Goal: Information Seeking & Learning: Check status

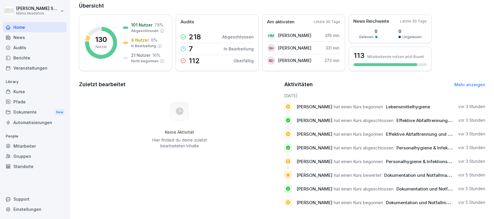
scroll to position [39, 0]
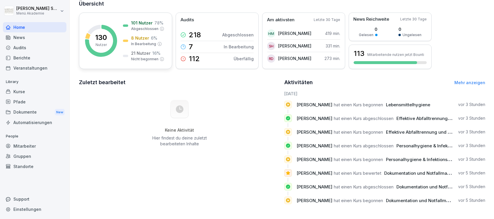
click at [152, 47] on div "101 Nutzer 78 % Abgeschlossen 8 Nutzer 6 % In Bearbeitung 21 Nutzer 16 % Nicht …" at bounding box center [143, 41] width 41 height 42
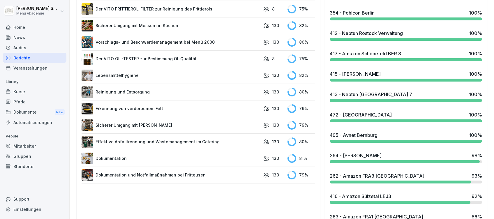
scroll to position [346, 0]
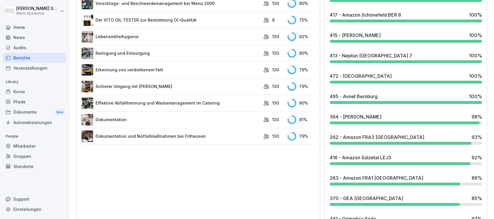
click at [472, 119] on div "98 %" at bounding box center [477, 116] width 10 height 7
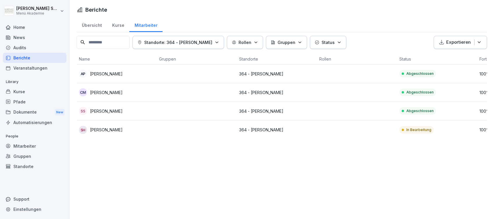
click at [20, 28] on div "Home" at bounding box center [34, 27] width 63 height 10
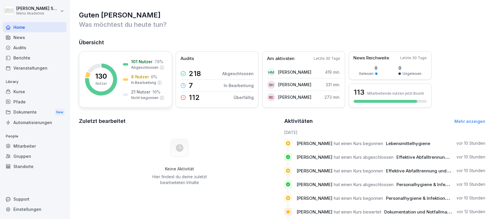
click at [123, 86] on div "101 Nutzer 78 % Abgeschlossen 8 Nutzer 6 % In Bearbeitung 21 Nutzer 16 % Nicht …" at bounding box center [143, 80] width 41 height 42
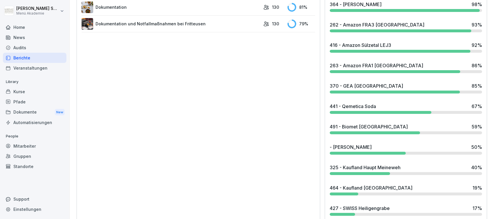
scroll to position [436, 0]
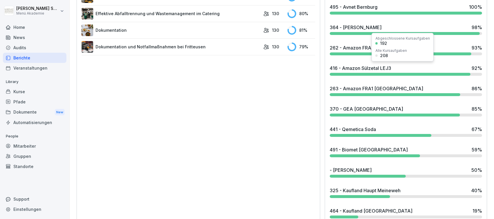
click at [366, 67] on div "416 - Amazon Sülzetal LEJ3" at bounding box center [360, 68] width 61 height 7
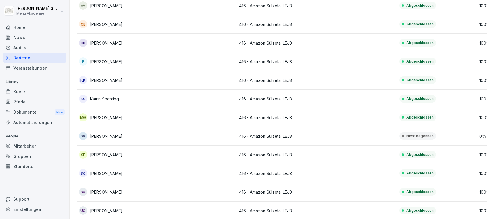
scroll to position [104, 0]
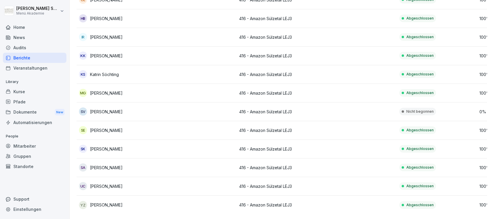
click at [16, 25] on div "Home" at bounding box center [34, 27] width 63 height 10
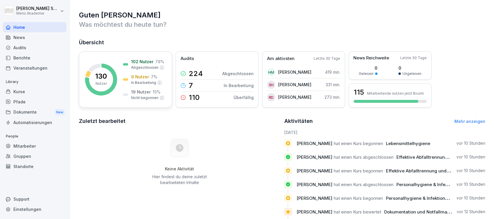
click at [135, 76] on p "9 Nutzer" at bounding box center [140, 77] width 18 height 6
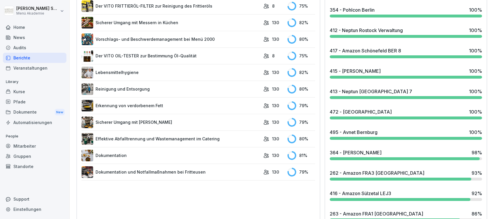
scroll to position [349, 0]
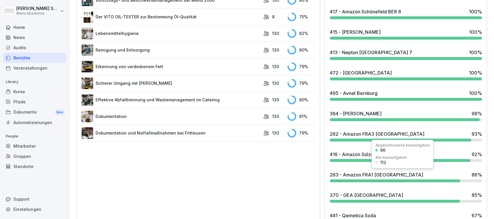
click at [383, 175] on div "263 - Amazon FRA1 [GEOGRAPHIC_DATA]" at bounding box center [376, 174] width 93 height 7
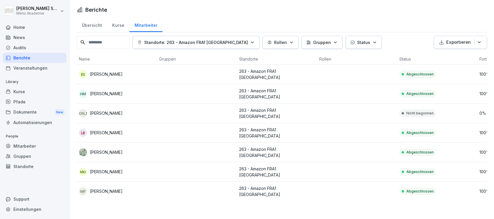
click at [14, 25] on div "Home" at bounding box center [34, 27] width 63 height 10
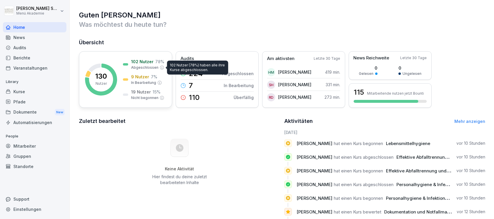
click at [131, 70] on p "Abgeschlossen" at bounding box center [144, 67] width 27 height 5
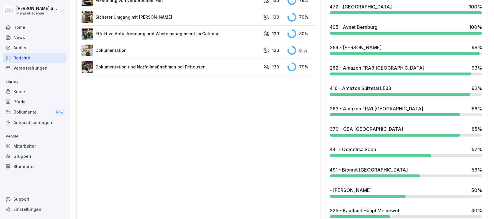
scroll to position [427, 0]
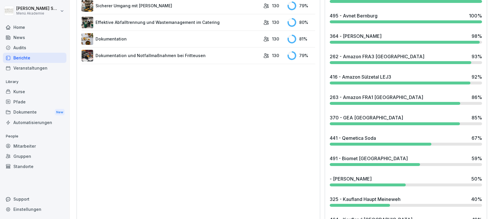
click at [358, 140] on div "441 - Qemetica Soda" at bounding box center [353, 138] width 46 height 7
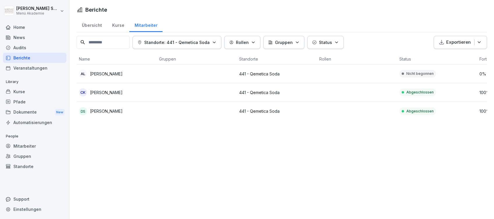
click at [22, 28] on div "Home" at bounding box center [34, 27] width 63 height 10
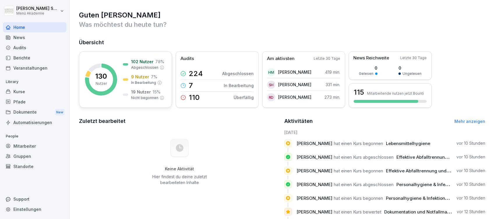
click at [151, 71] on div "102 Nutzer 78 % Abgeschlossen 9 Nutzer 7 % In Bearbeitung 19 Nutzer 15 % Nicht …" at bounding box center [143, 80] width 41 height 42
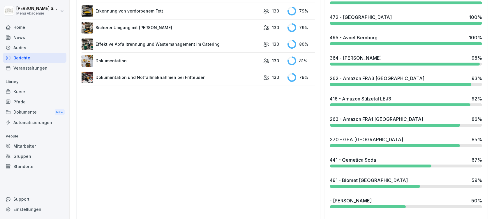
scroll to position [427, 0]
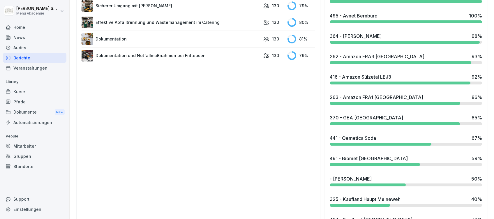
click at [359, 157] on div "491 - Biomet [GEOGRAPHIC_DATA]" at bounding box center [369, 158] width 78 height 7
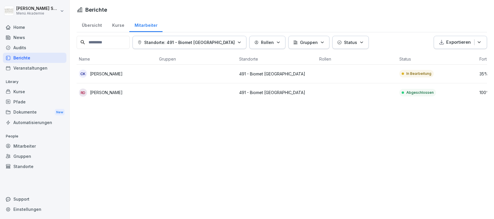
click at [19, 26] on div "Home" at bounding box center [34, 27] width 63 height 10
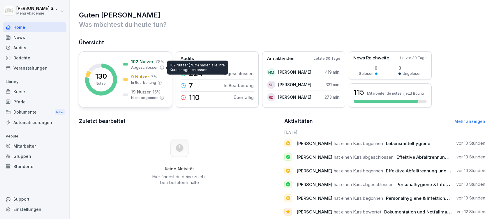
click at [132, 68] on p "Abgeschlossen" at bounding box center [144, 67] width 27 height 5
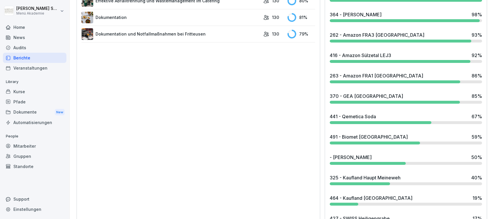
scroll to position [466, 0]
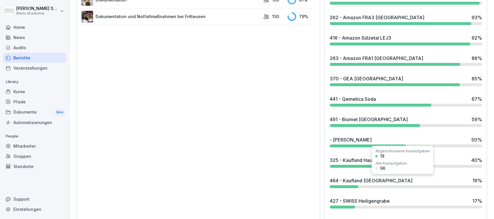
click at [362, 179] on div "464 - Kaufland [GEOGRAPHIC_DATA]" at bounding box center [371, 180] width 83 height 7
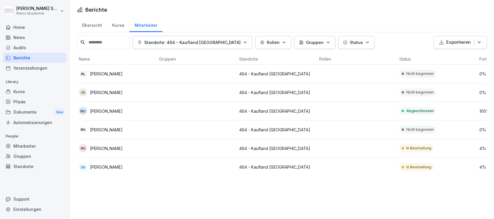
click at [16, 28] on div "Home" at bounding box center [34, 27] width 63 height 10
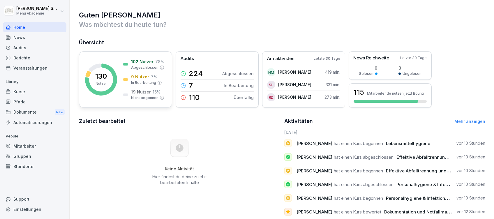
click at [130, 70] on div "102 Nutzer 78 % Abgeschlossen" at bounding box center [143, 65] width 41 height 12
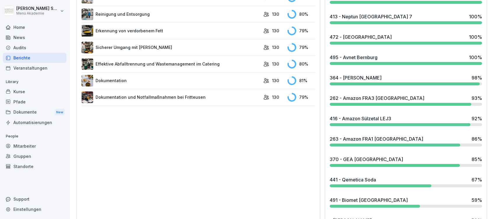
scroll to position [505, 0]
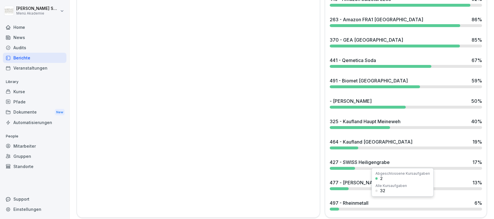
click at [359, 200] on div "497 - Rheinmetall" at bounding box center [349, 203] width 39 height 7
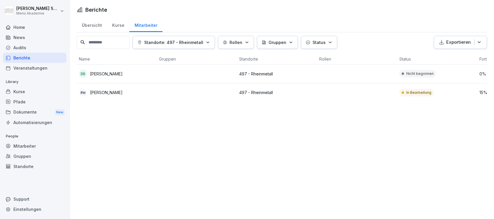
click at [19, 28] on div "Home" at bounding box center [34, 27] width 63 height 10
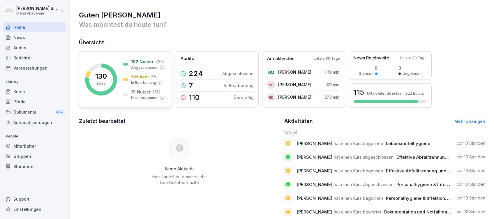
click at [141, 69] on p "Abgeschlossen" at bounding box center [144, 67] width 27 height 5
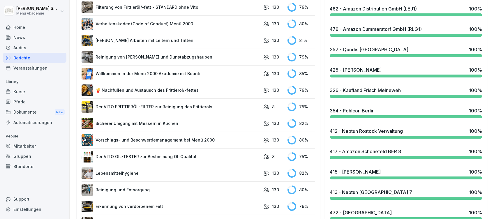
scroll to position [194, 0]
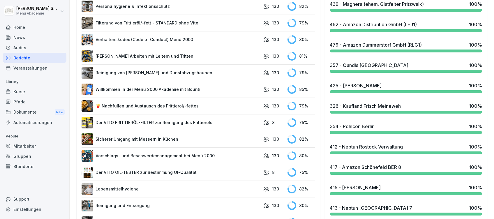
click at [22, 27] on div "Home" at bounding box center [34, 27] width 63 height 10
